Goal: Transaction & Acquisition: Book appointment/travel/reservation

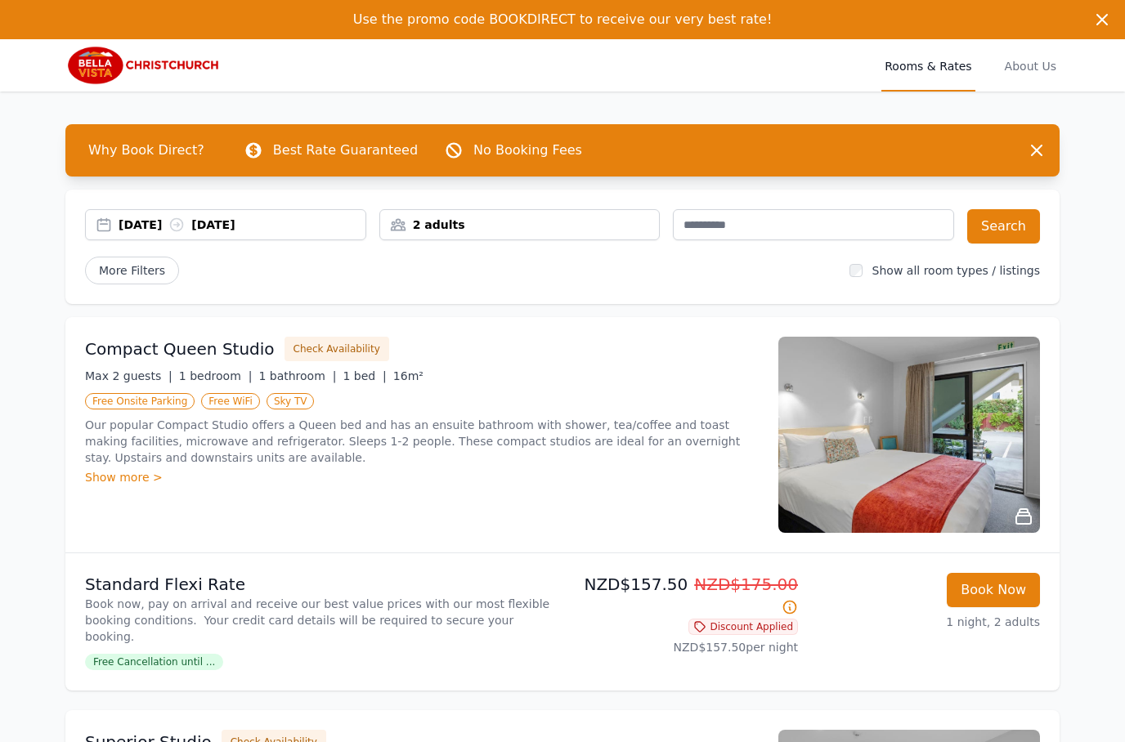
click at [159, 277] on span "More Filters" at bounding box center [132, 271] width 94 height 28
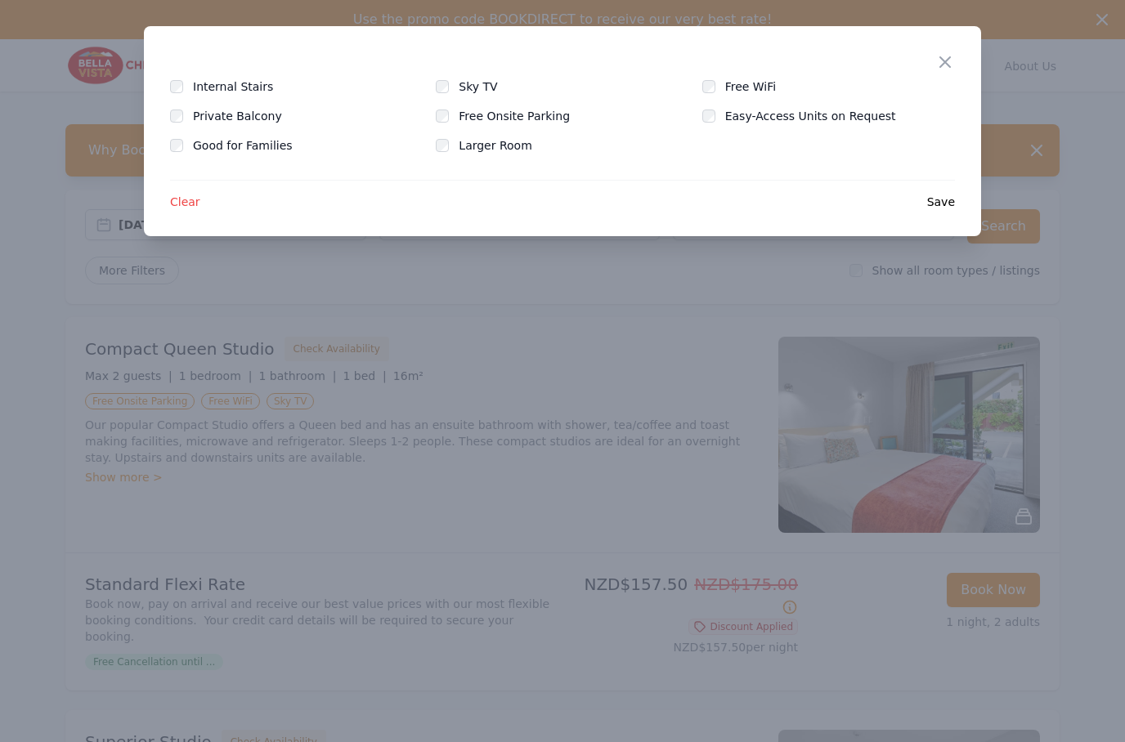
click at [501, 119] on label "Free Onsite Parking" at bounding box center [524, 116] width 131 height 16
click at [725, 83] on label "Free WiFi" at bounding box center [760, 86] width 71 height 16
click at [950, 219] on div "Close Internal Stairs Sky TV Free WiFi Private Balcony Free Onsite Parking Easy…" at bounding box center [562, 131] width 837 height 210
click at [937, 201] on span "Save" at bounding box center [941, 202] width 28 height 16
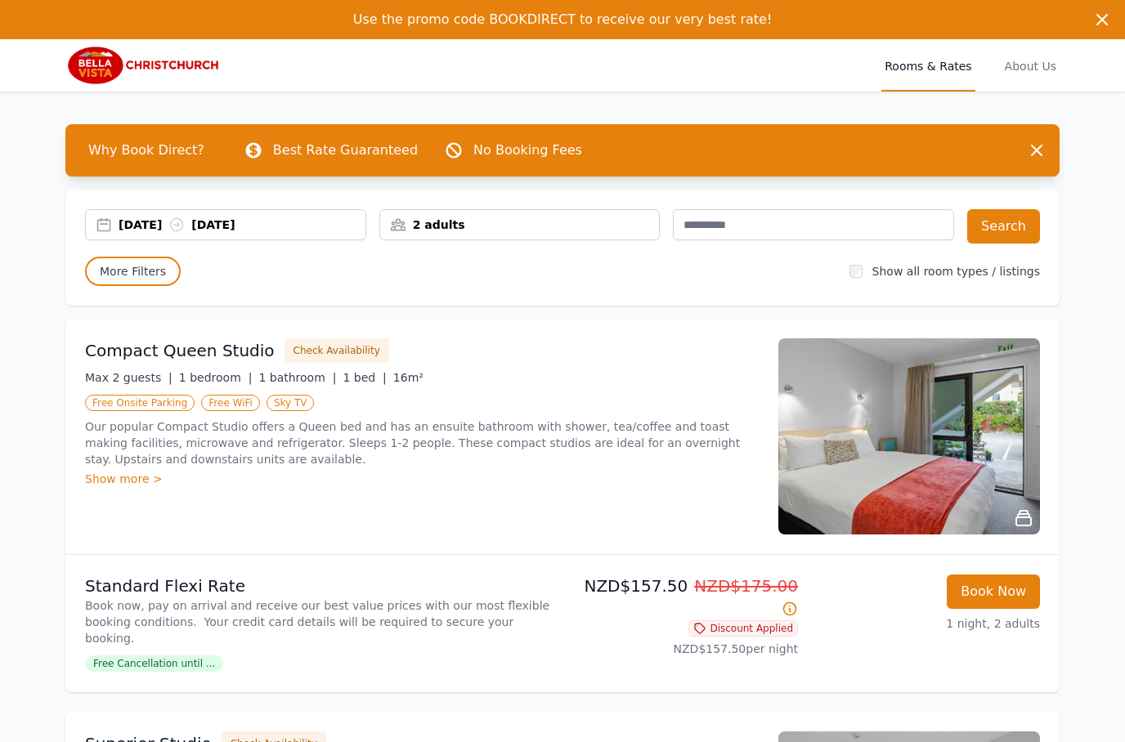
click at [149, 227] on div "[DATE] [DATE]" at bounding box center [242, 225] width 247 height 16
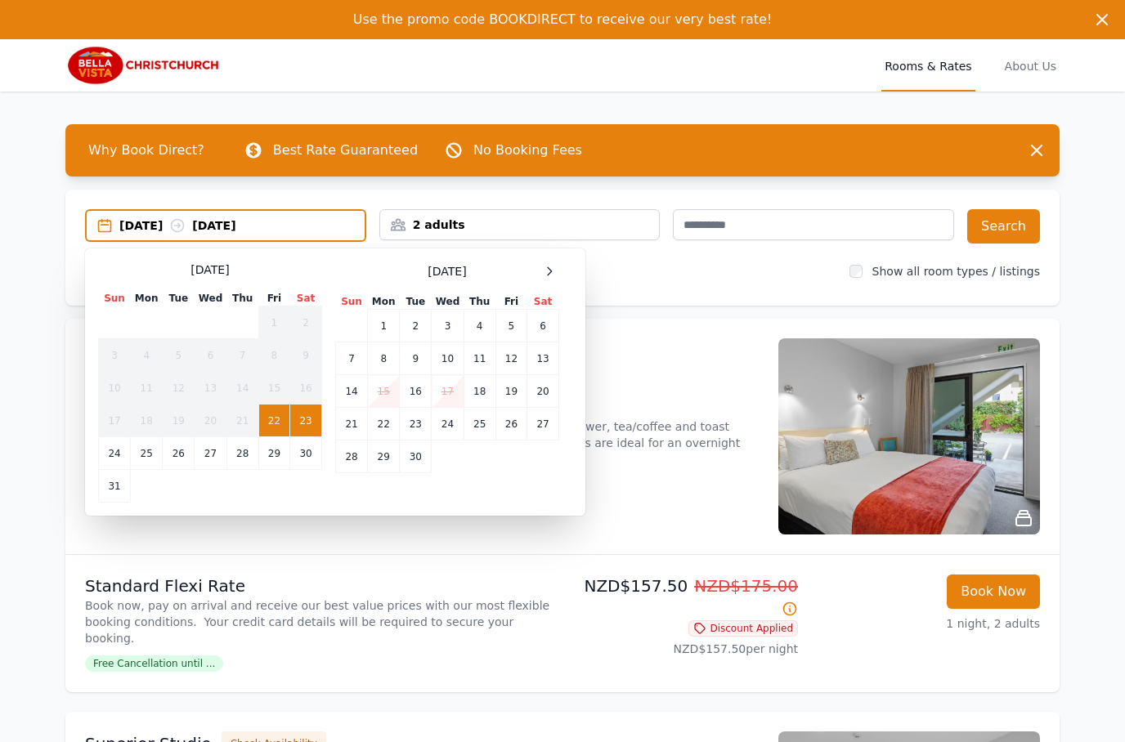
click at [557, 269] on div at bounding box center [549, 272] width 20 height 20
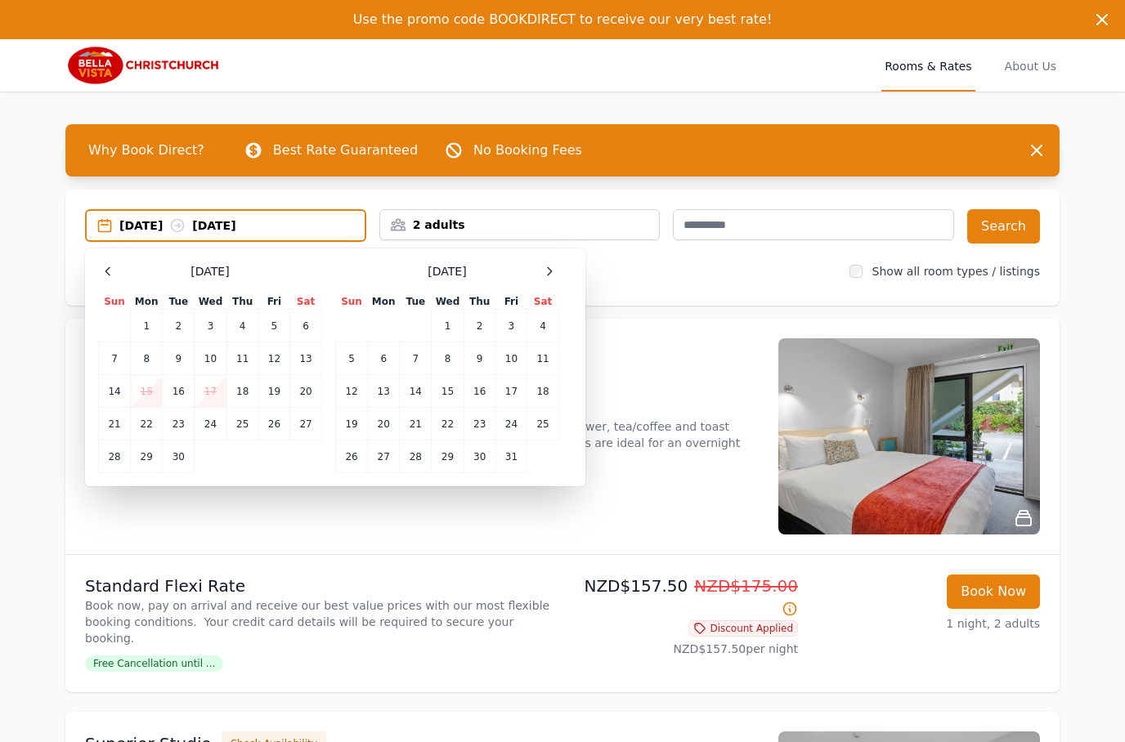
click at [553, 275] on icon at bounding box center [549, 271] width 13 height 13
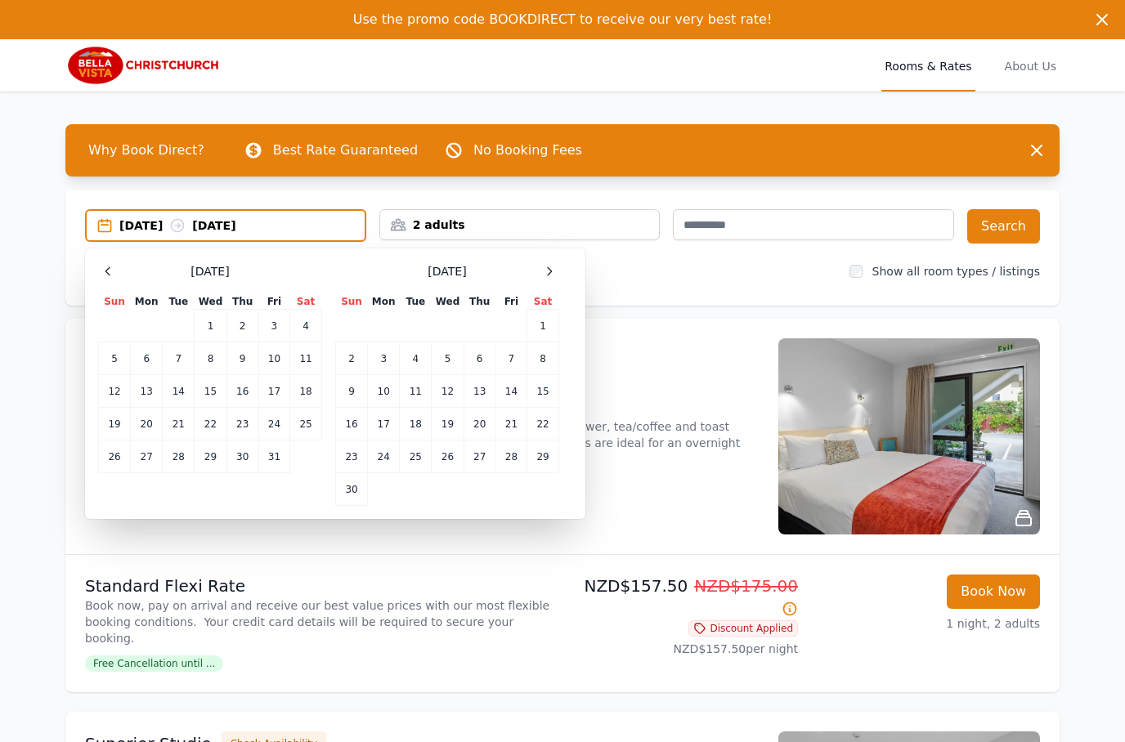
click at [550, 280] on div at bounding box center [549, 272] width 20 height 20
click at [552, 275] on icon at bounding box center [549, 271] width 13 height 13
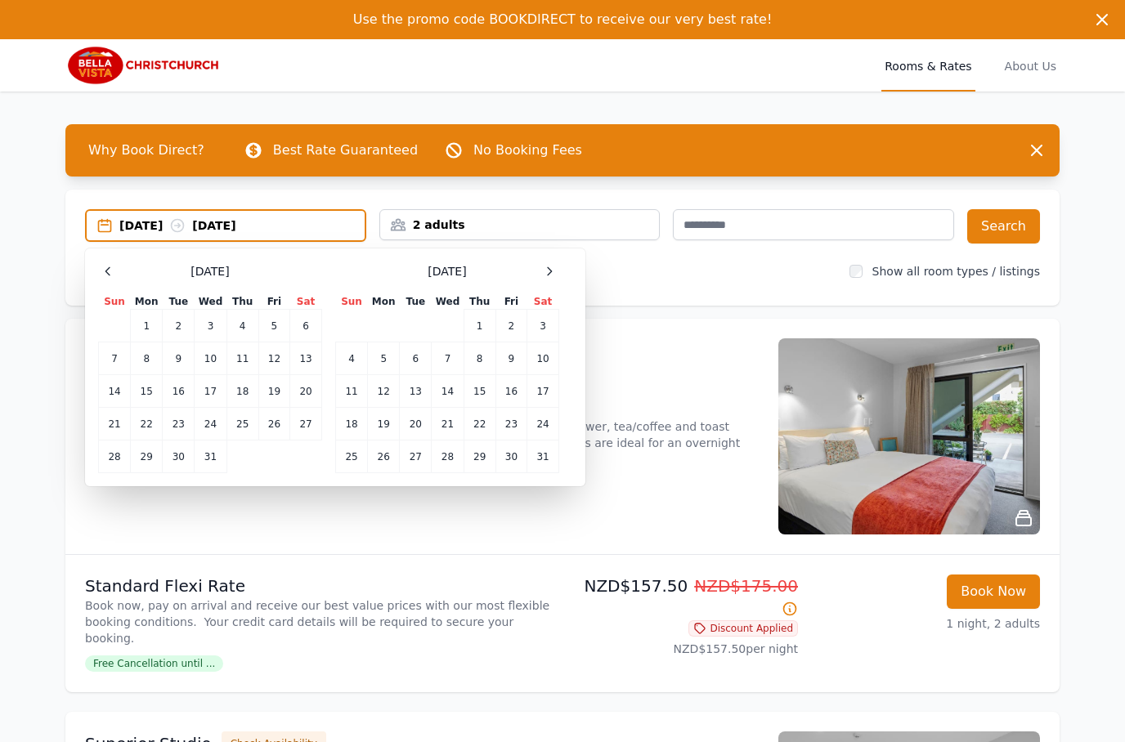
click at [550, 278] on div at bounding box center [549, 272] width 20 height 20
click at [551, 277] on icon at bounding box center [549, 271] width 13 height 13
click at [215, 393] on td "18" at bounding box center [211, 391] width 32 height 33
click at [244, 392] on td "19" at bounding box center [242, 391] width 32 height 33
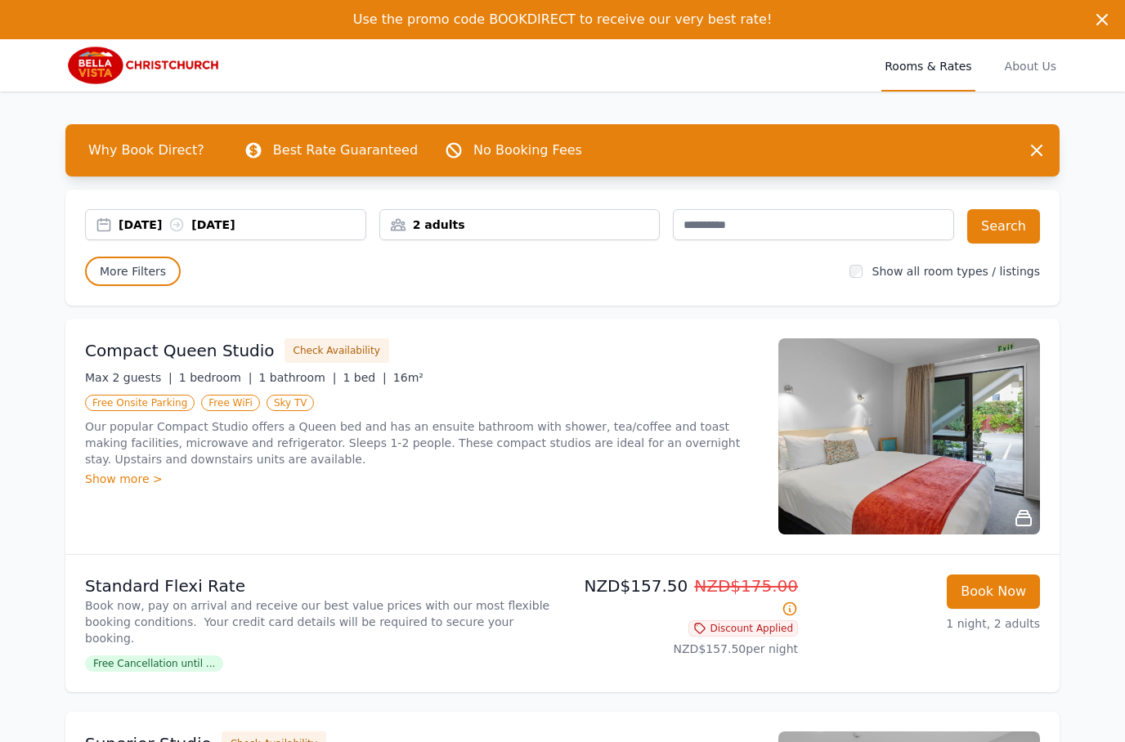
click at [1000, 236] on button "Search" at bounding box center [1003, 226] width 73 height 34
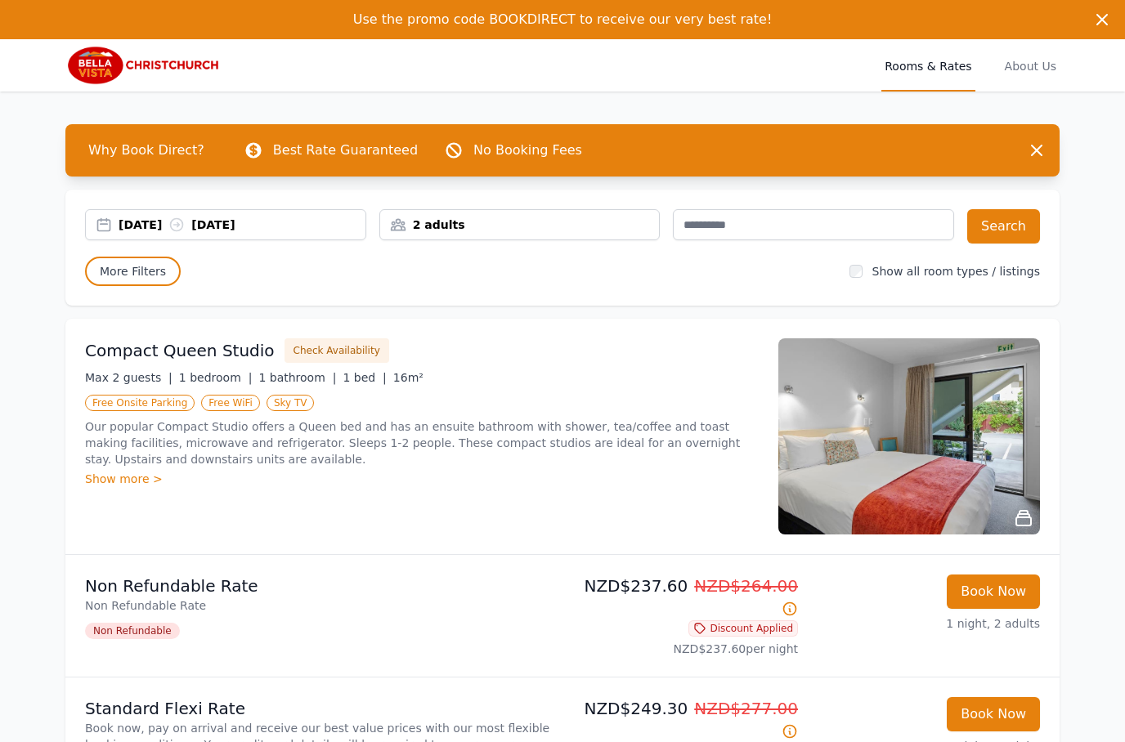
click at [154, 280] on span "More Filters" at bounding box center [133, 271] width 96 height 29
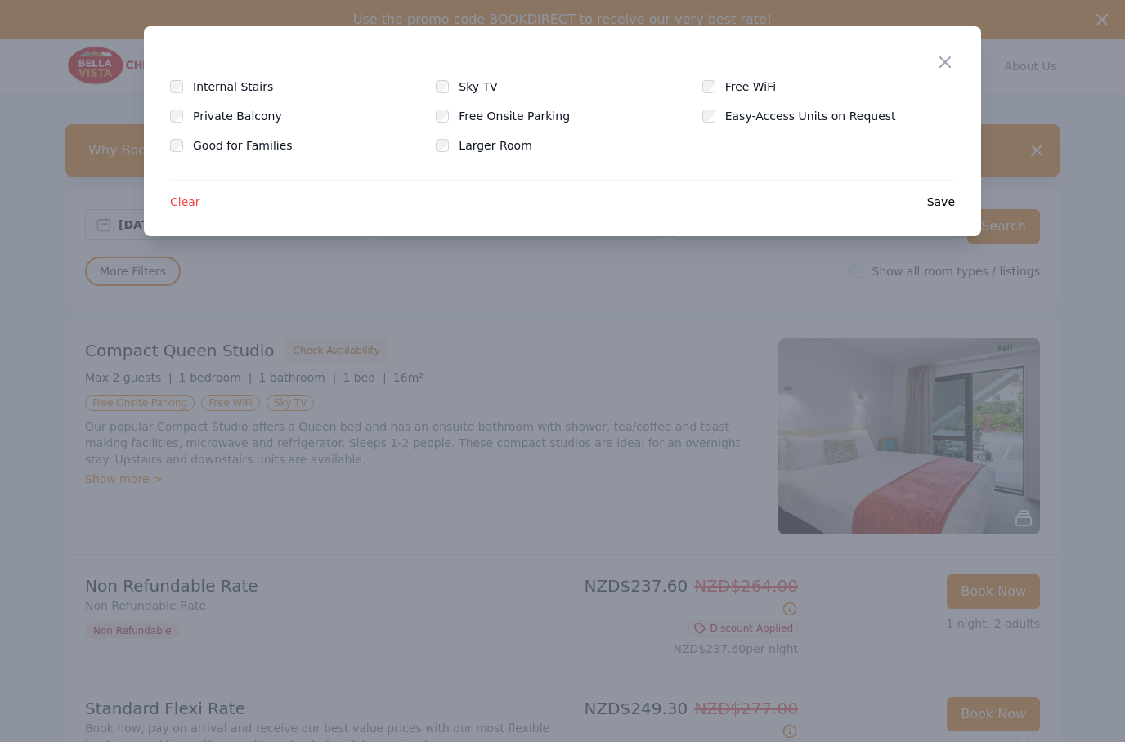
click at [939, 66] on icon "button" at bounding box center [945, 62] width 20 height 20
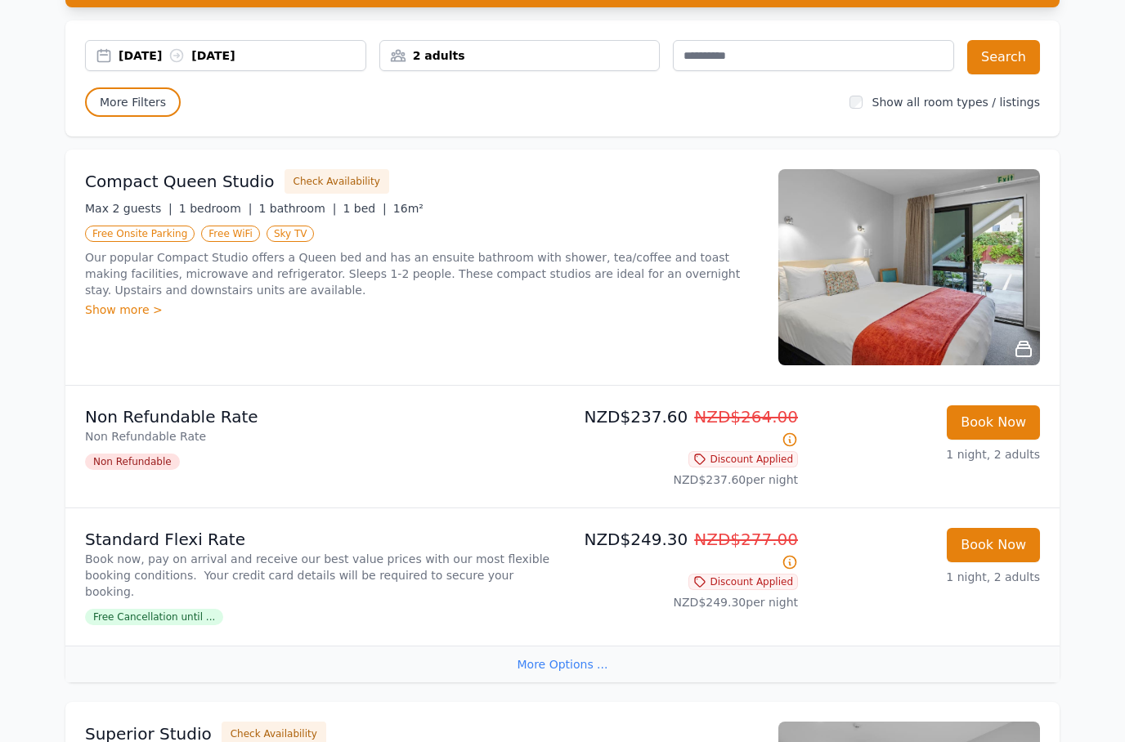
scroll to position [169, 0]
click at [220, 181] on h3 "Compact Queen Studio" at bounding box center [180, 181] width 190 height 23
click at [1024, 356] on icon at bounding box center [1023, 349] width 15 height 15
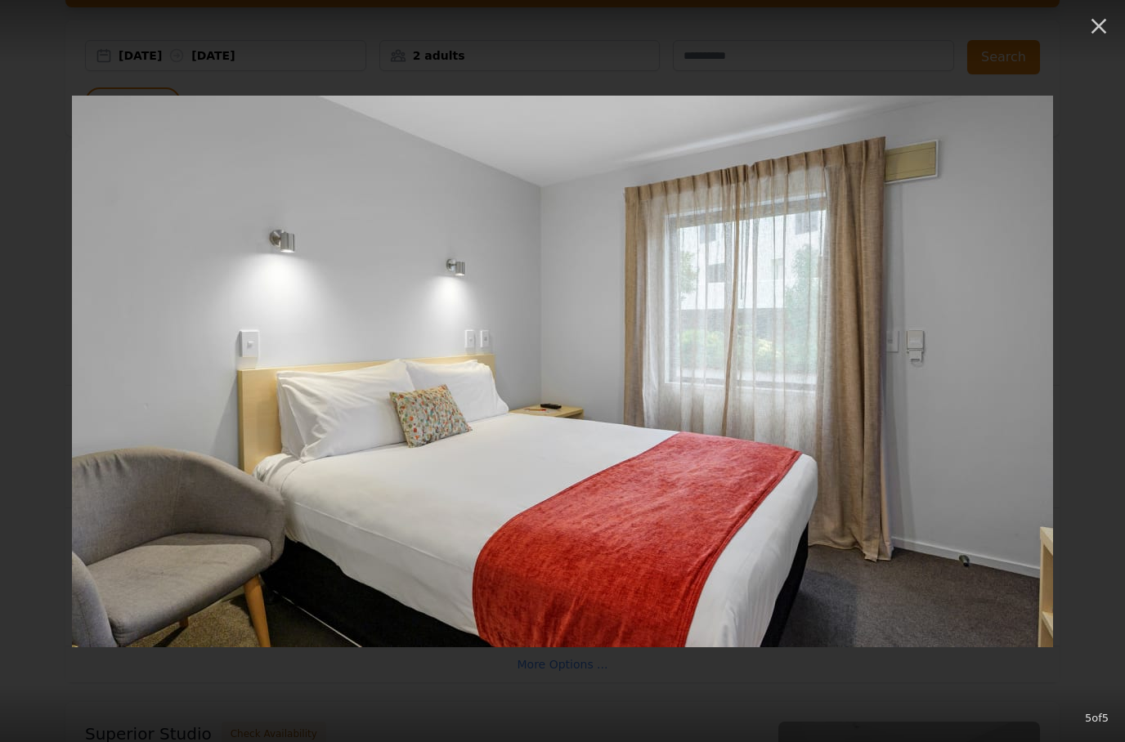
click at [1098, 30] on icon "button" at bounding box center [1098, 26] width 26 height 26
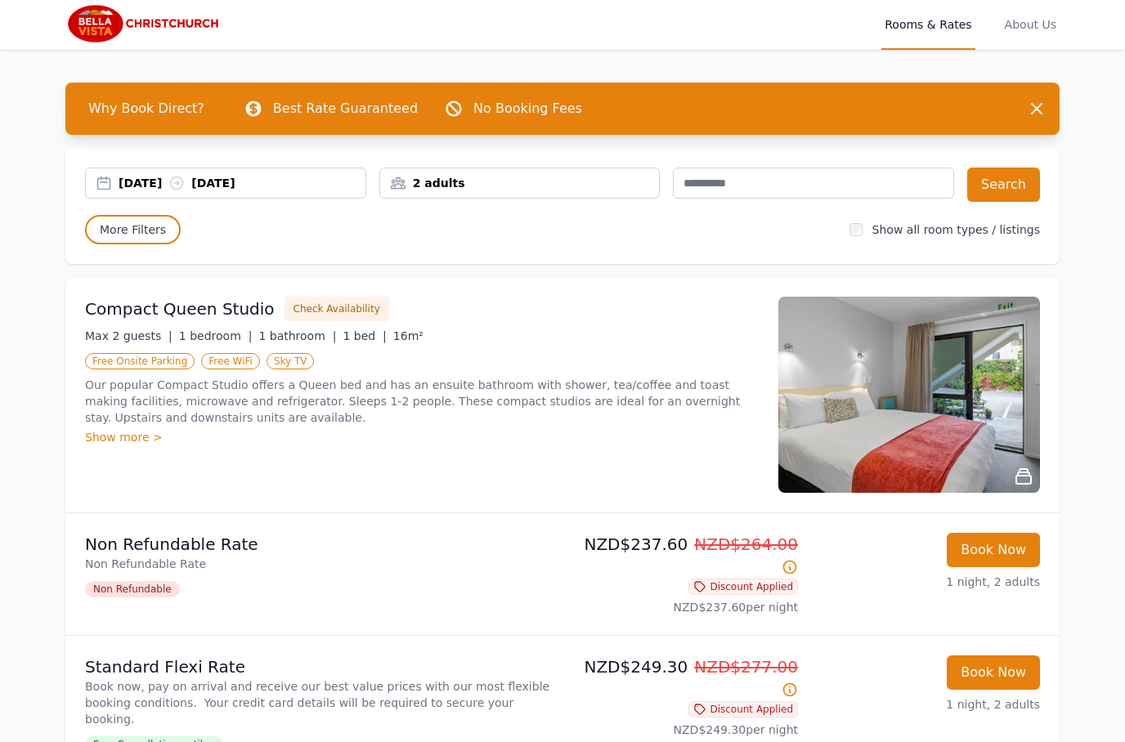
scroll to position [0, 0]
